Goal: Information Seeking & Learning: Learn about a topic

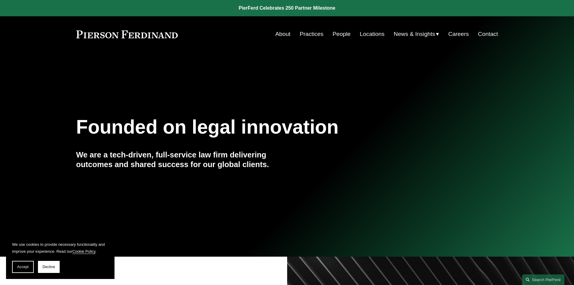
click at [338, 32] on link "People" at bounding box center [342, 33] width 18 height 11
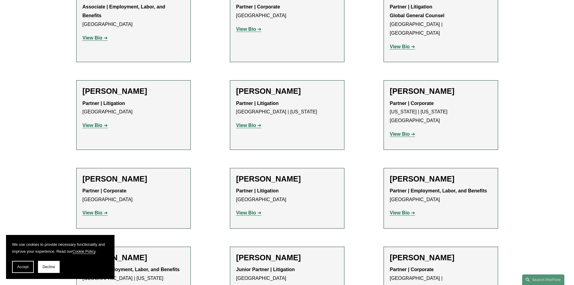
scroll to position [3196, 0]
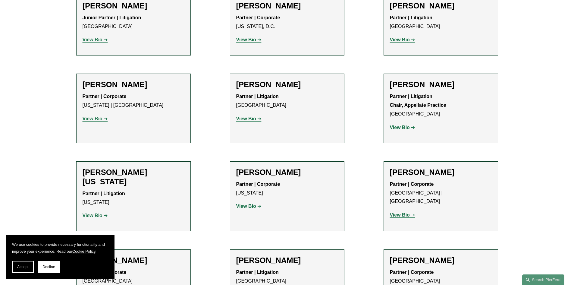
scroll to position [7428, 0]
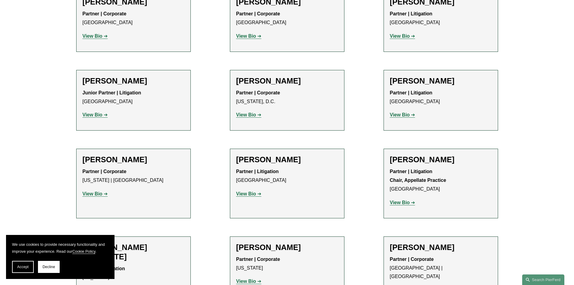
scroll to position [7368, 0]
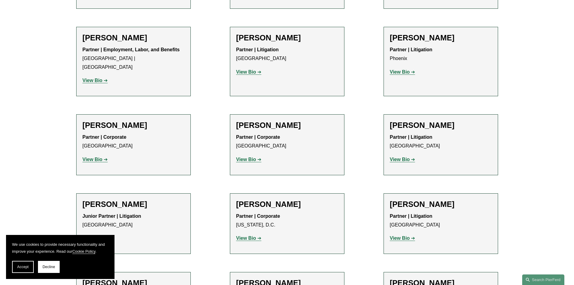
scroll to position [7247, 0]
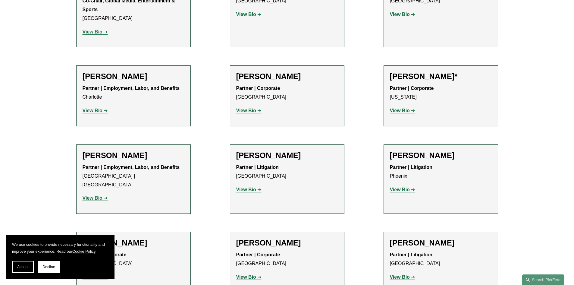
scroll to position [7126, 0]
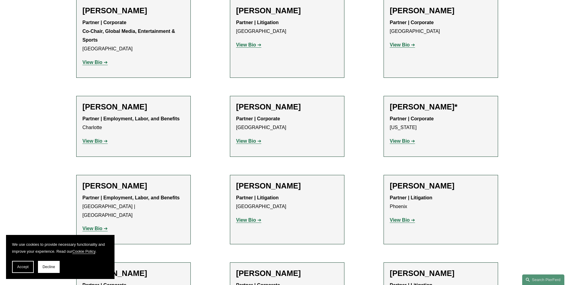
scroll to position [7036, 0]
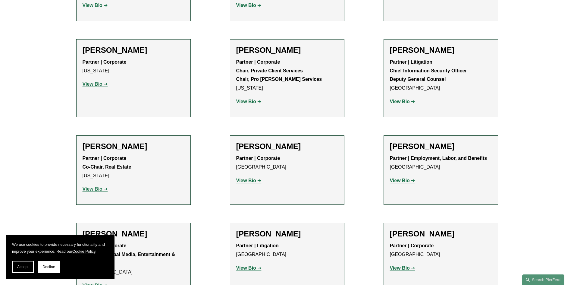
scroll to position [6855, 0]
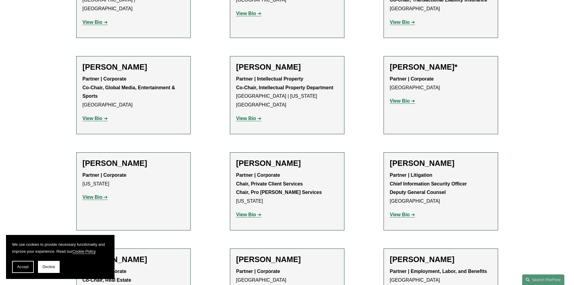
scroll to position [6765, 0]
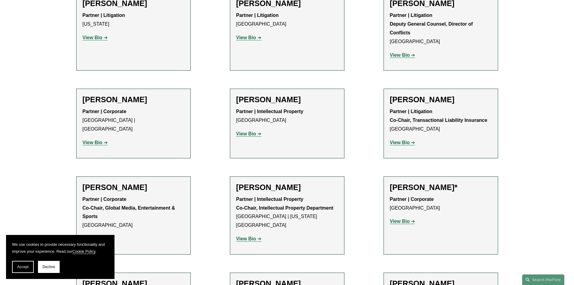
scroll to position [6644, 0]
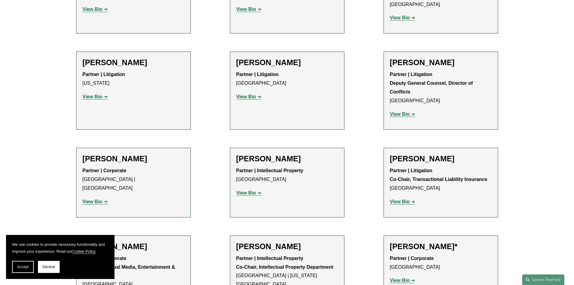
scroll to position [6584, 0]
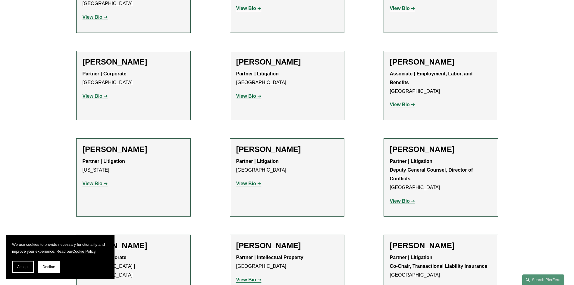
scroll to position [6463, 0]
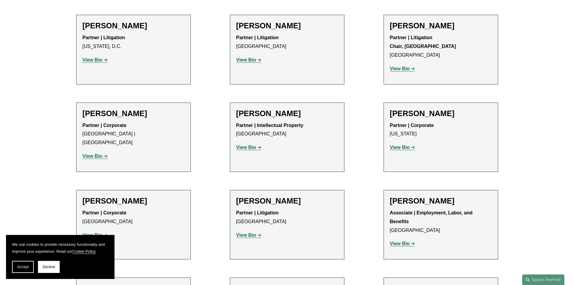
scroll to position [6342, 0]
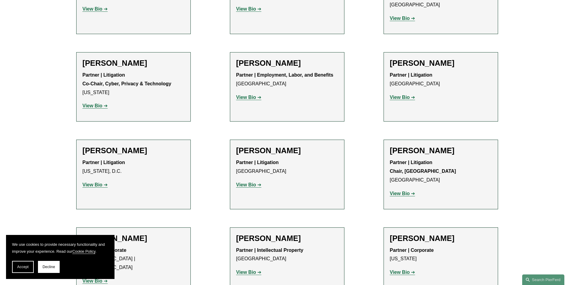
scroll to position [6222, 0]
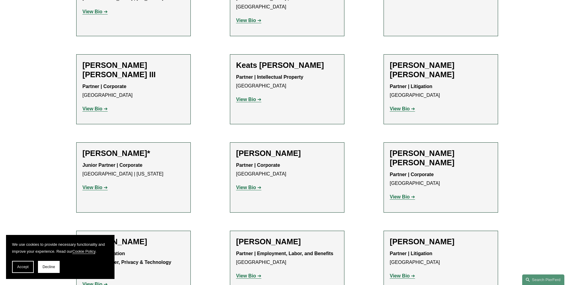
scroll to position [6041, 0]
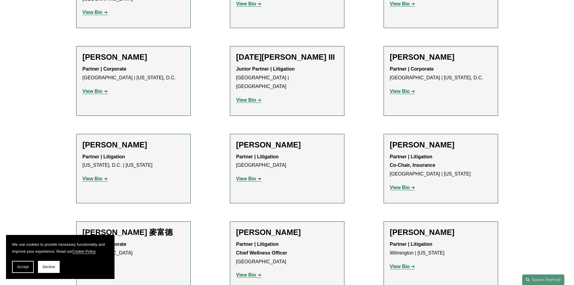
scroll to position [4985, 0]
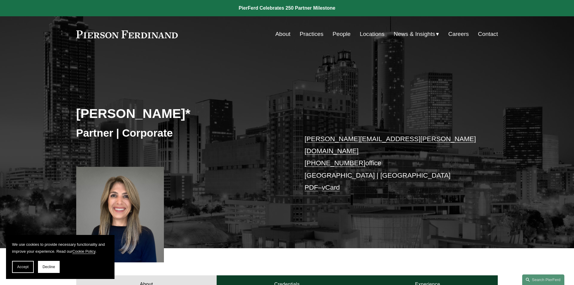
drag, startPoint x: 74, startPoint y: 111, endPoint x: 180, endPoint y: 118, distance: 106.3
click at [180, 118] on div "Mackenzie Welch* Partner | Corporate mackenzie.welch@pierferd.com +1.904.780.00…" at bounding box center [287, 158] width 574 height 179
copy h2 "Mackenzie Welch"
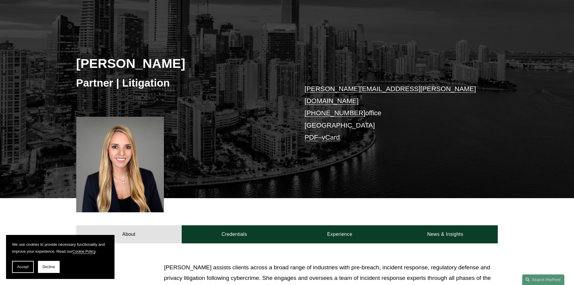
scroll to position [60, 0]
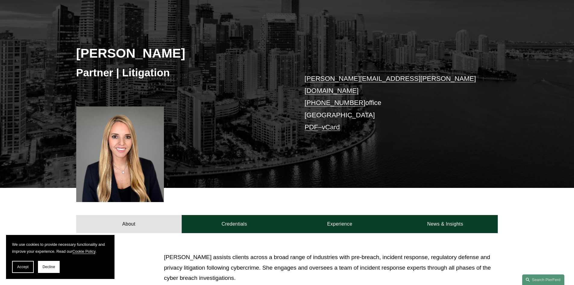
drag, startPoint x: 163, startPoint y: 54, endPoint x: 75, endPoint y: 55, distance: 88.7
click at [75, 55] on div "Tara A. Turner Partner | Litigation tara.turner@pierferd.com +1.786.558.2100 of…" at bounding box center [287, 98] width 574 height 179
copy h2 "Tara A. Turner"
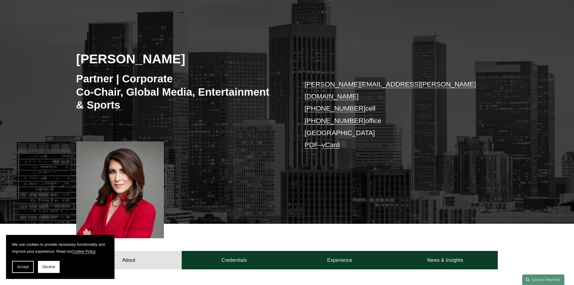
scroll to position [90, 0]
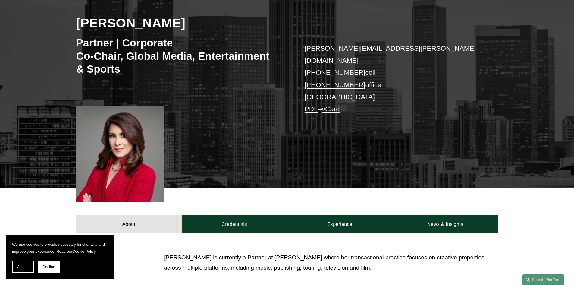
drag, startPoint x: 78, startPoint y: 23, endPoint x: 192, endPoint y: 16, distance: 114.5
click at [192, 16] on h2 "[PERSON_NAME]" at bounding box center [181, 23] width 211 height 16
copy h2 "[PERSON_NAME]"
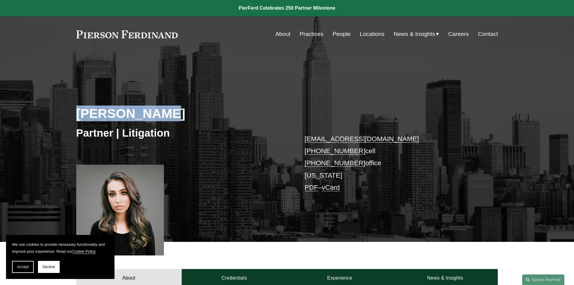
drag, startPoint x: 166, startPoint y: 115, endPoint x: 75, endPoint y: 113, distance: 91.4
click at [75, 113] on div "Donia Sawwan Partner | Litigation donia.sawwan@pierferd.com +1.212.956.0586 cel…" at bounding box center [287, 155] width 574 height 172
